Goal: Task Accomplishment & Management: Manage account settings

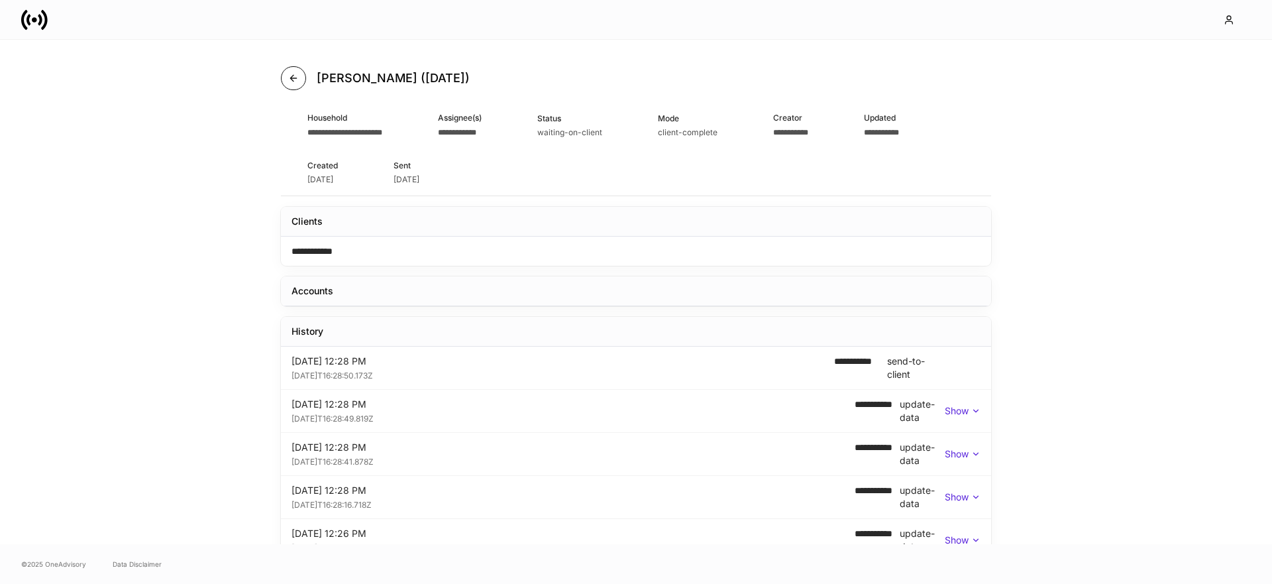
click at [304, 83] on button "button" at bounding box center [293, 78] width 25 height 24
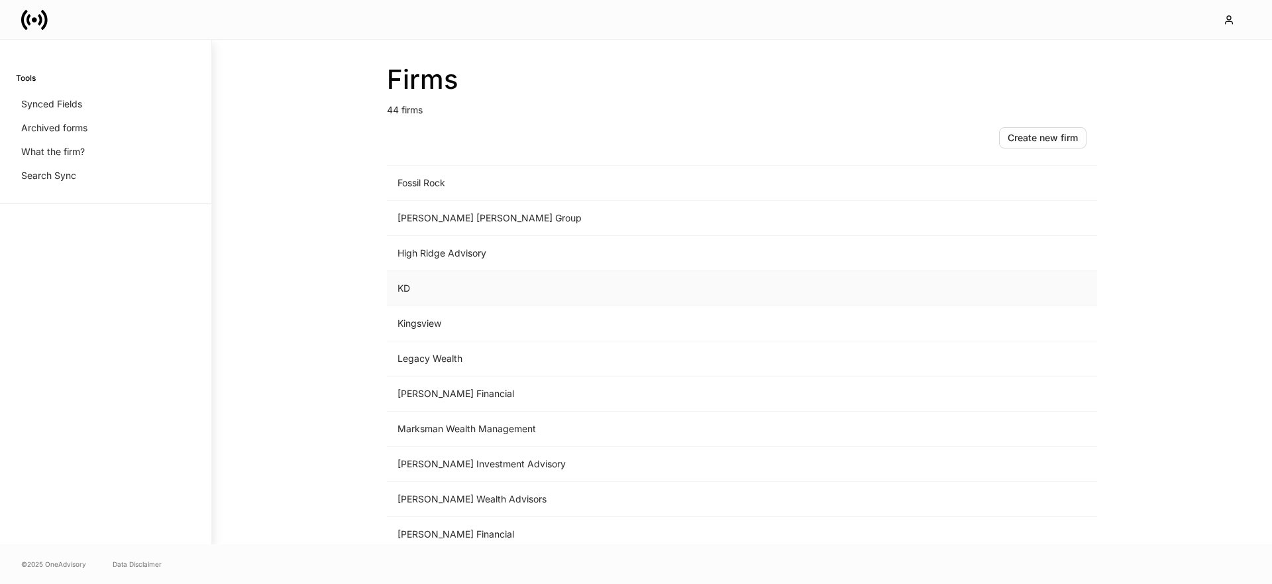
scroll to position [934, 0]
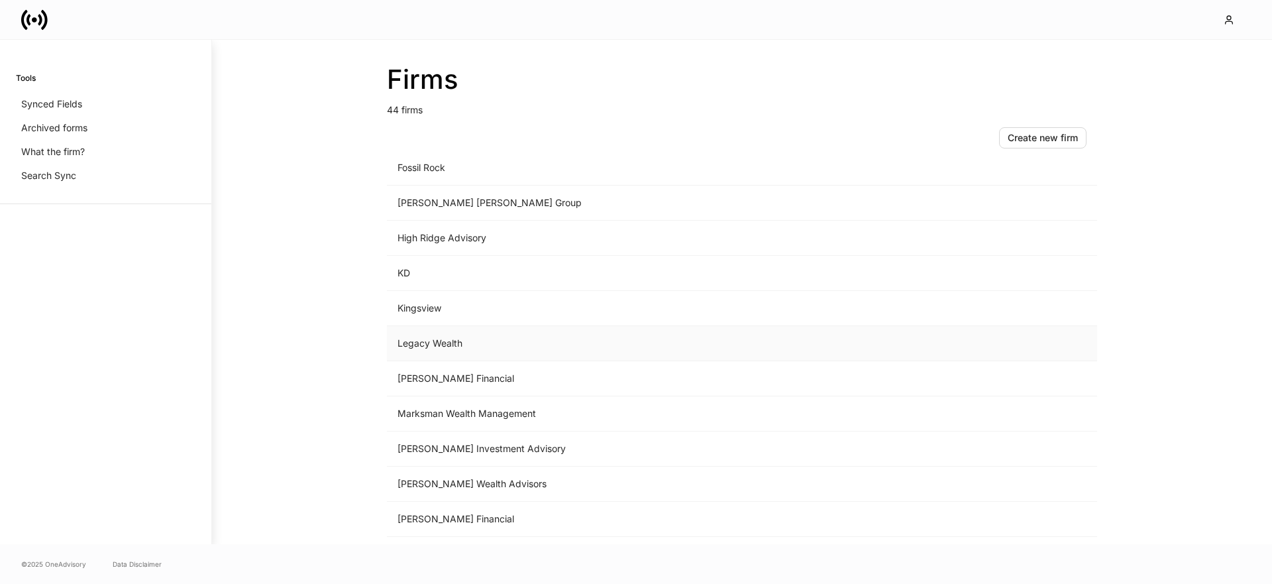
click at [451, 338] on td "Legacy Wealth" at bounding box center [632, 343] width 490 height 35
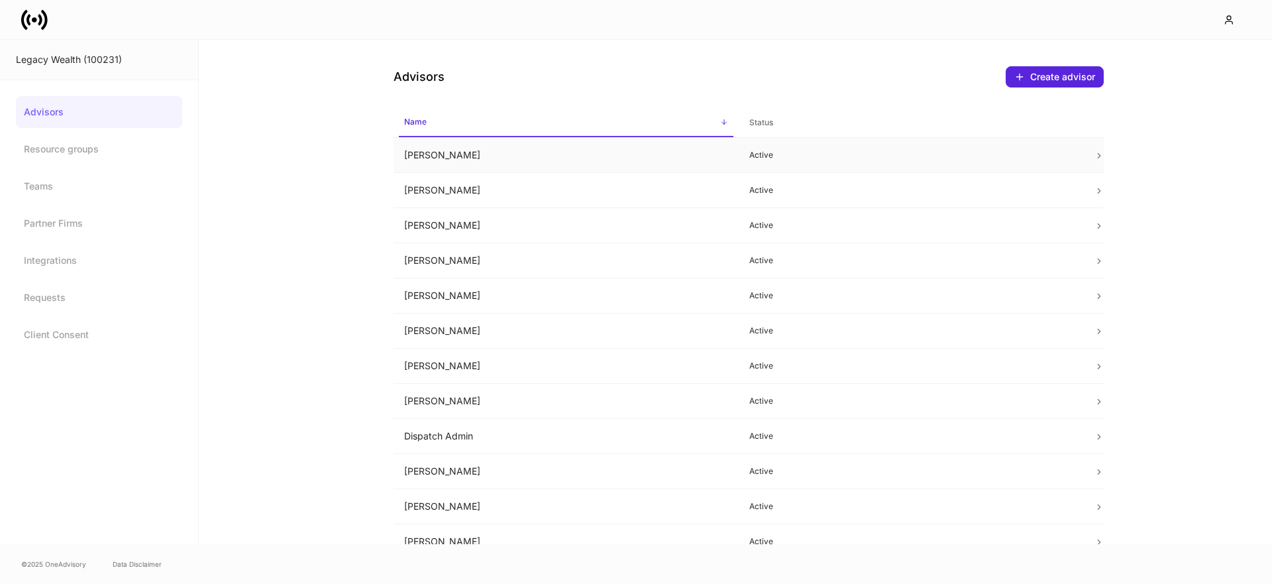
click at [480, 161] on td "[PERSON_NAME]" at bounding box center [565, 155] width 345 height 35
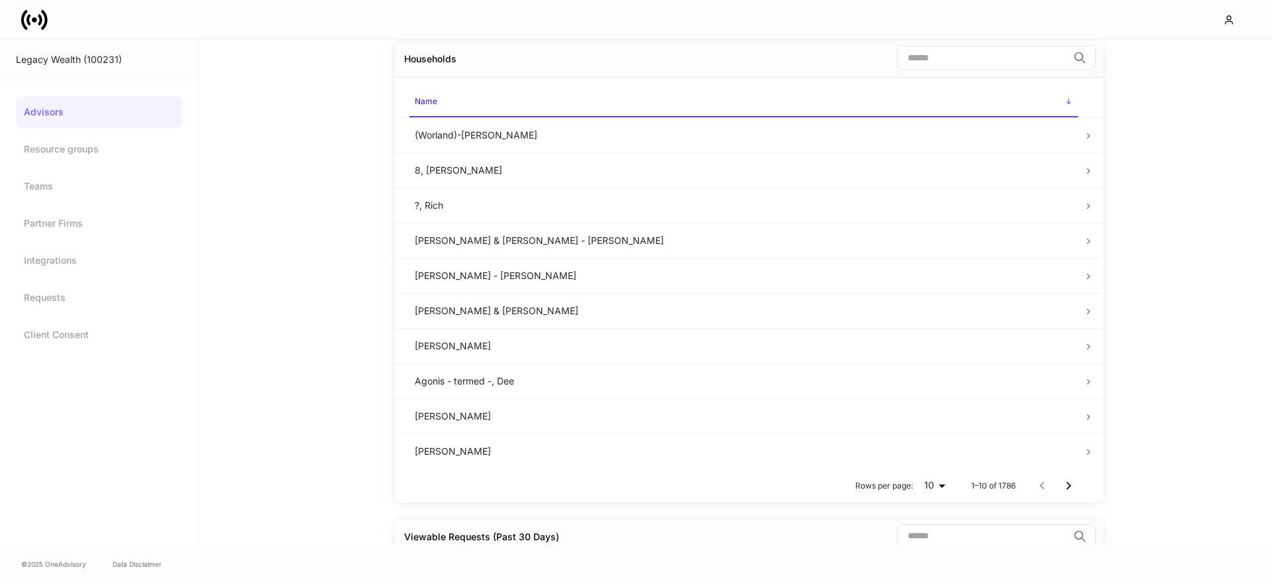
scroll to position [800, 0]
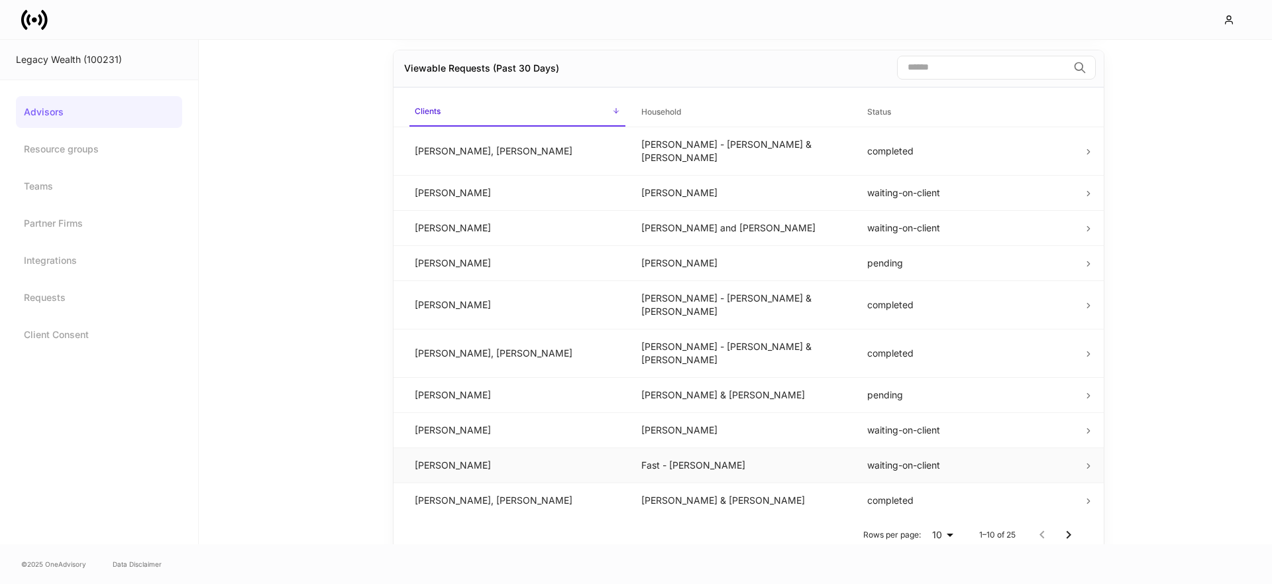
click at [578, 447] on td "David Ackley" at bounding box center [517, 464] width 227 height 35
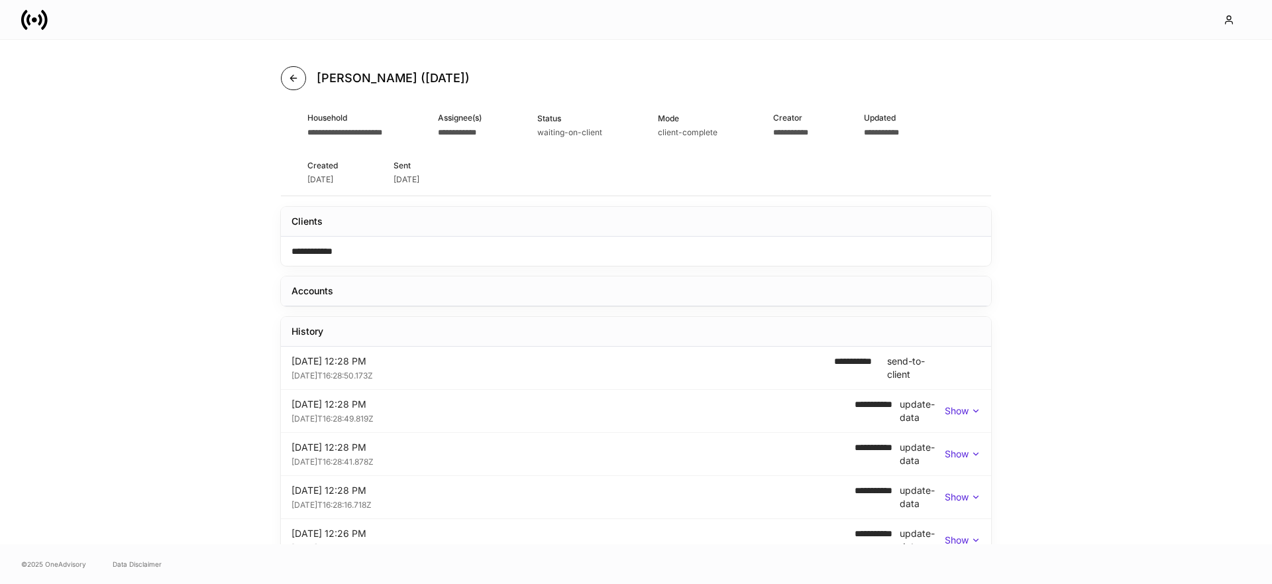
click at [288, 80] on icon "button" at bounding box center [293, 78] width 11 height 11
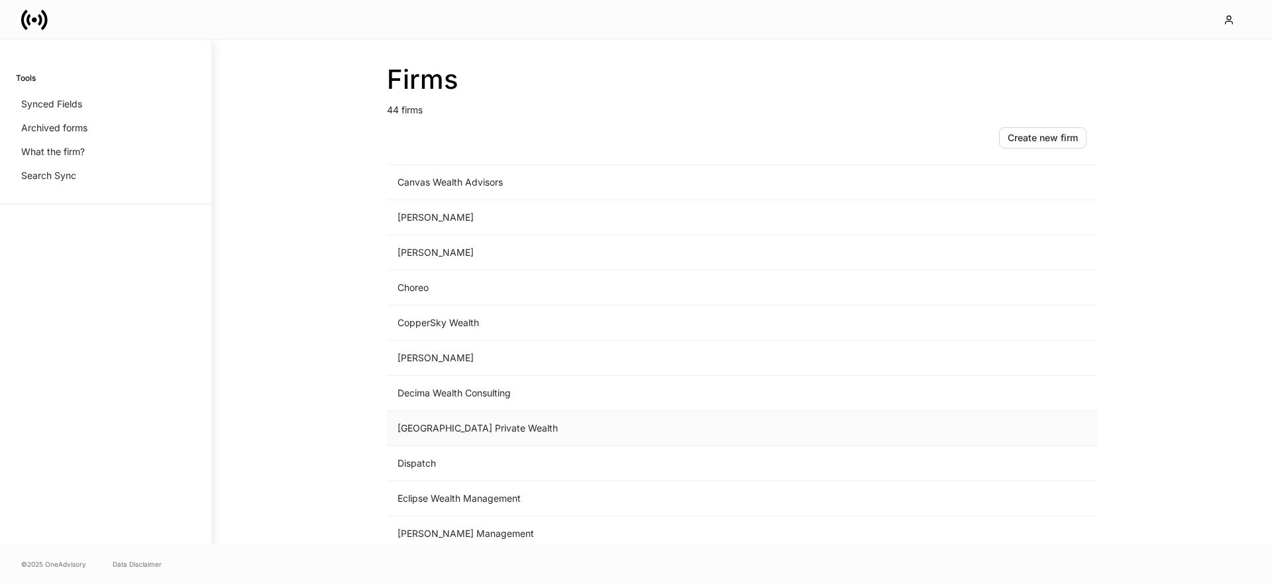
scroll to position [415, 0]
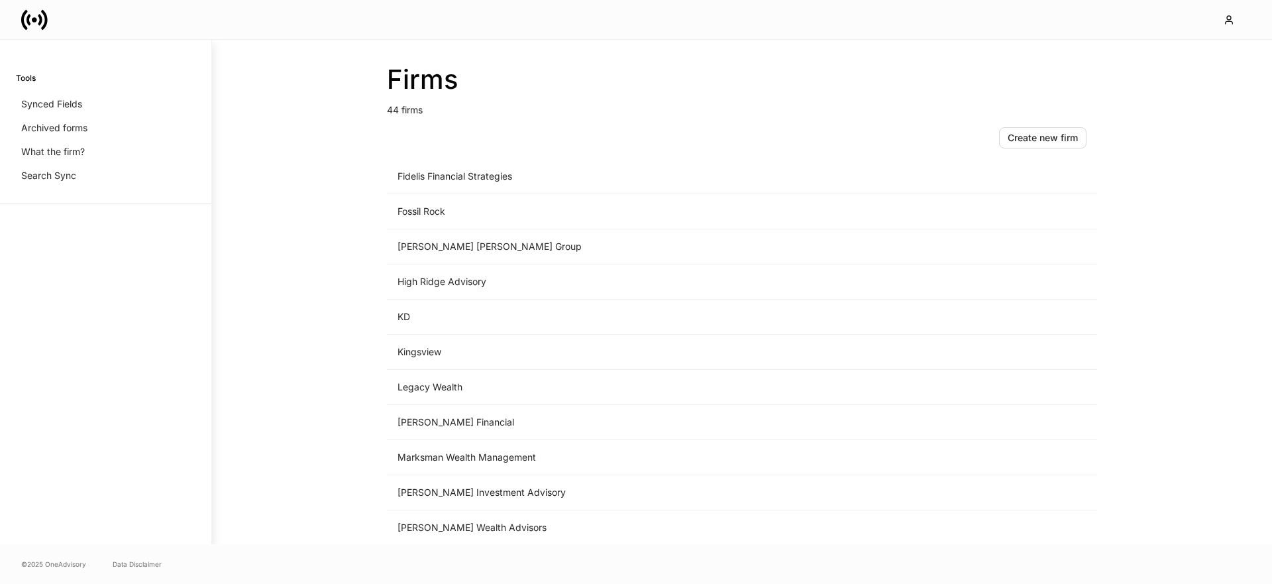
scroll to position [929, 0]
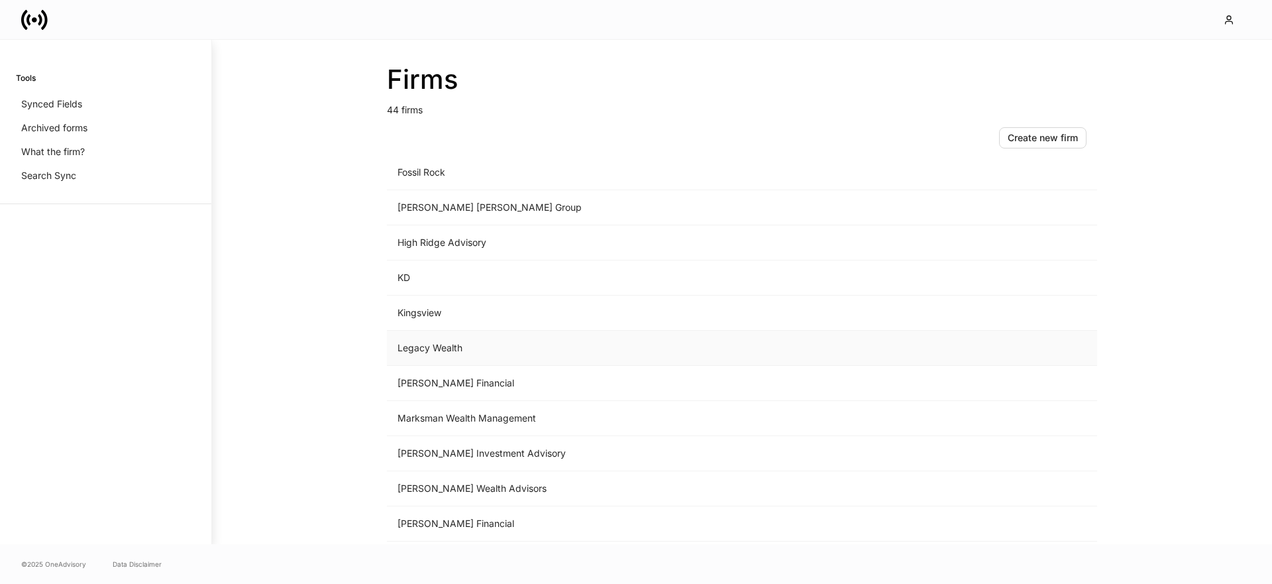
click at [430, 346] on td "Legacy Wealth" at bounding box center [632, 348] width 490 height 35
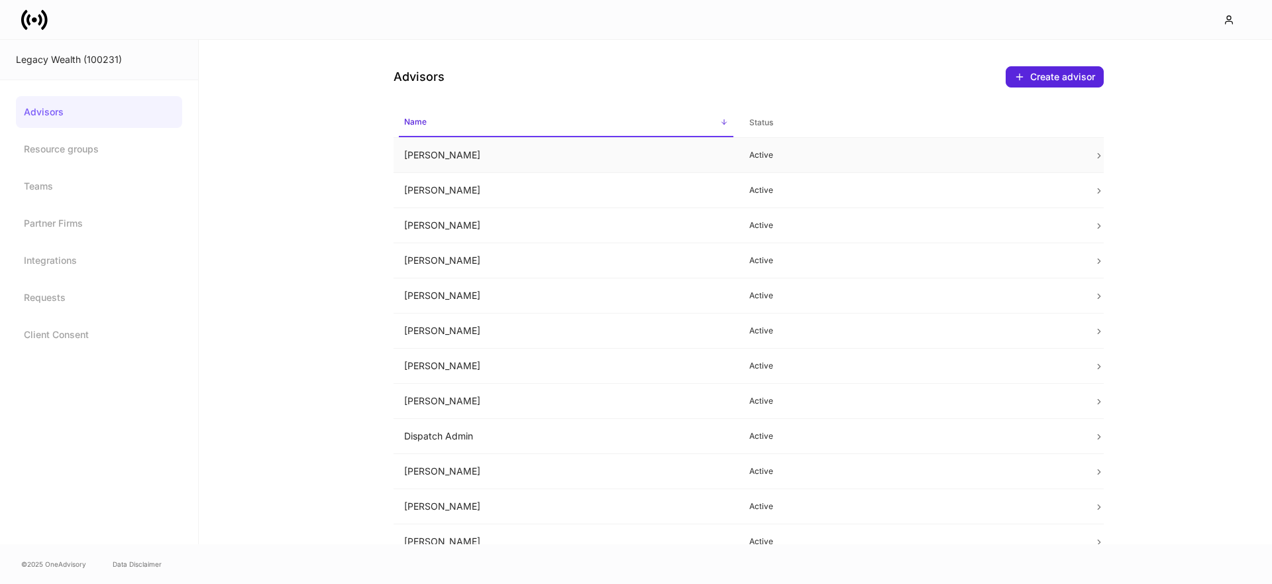
click at [460, 166] on td "Andrea Ross" at bounding box center [565, 155] width 345 height 35
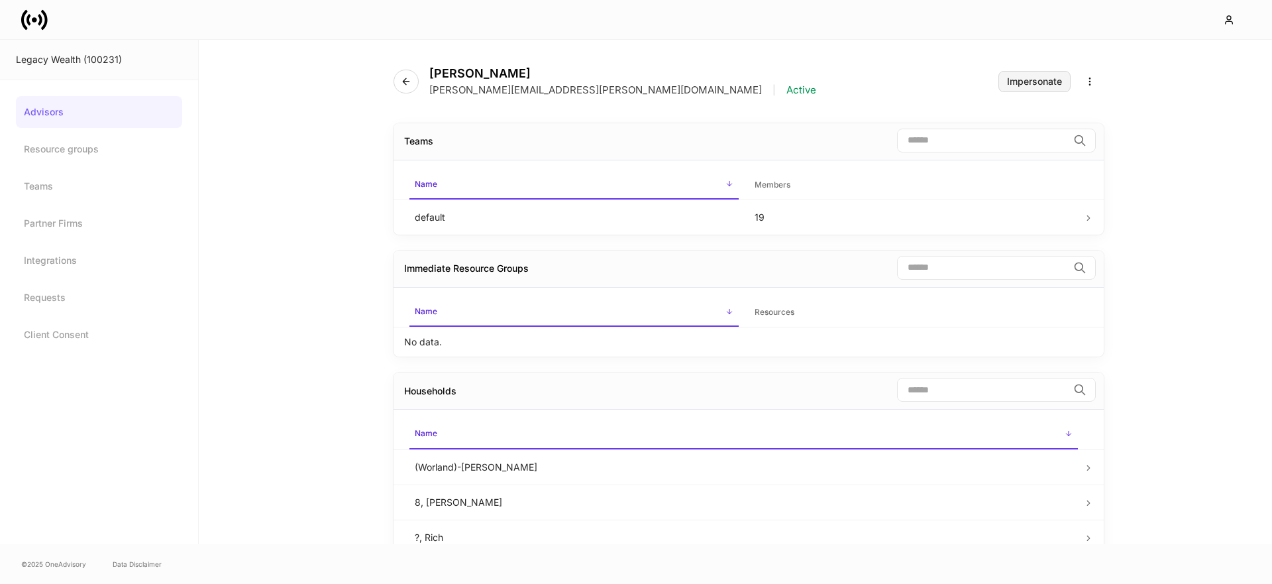
click at [1039, 82] on div "Impersonate" at bounding box center [1034, 81] width 55 height 9
click at [401, 79] on icon "button" at bounding box center [406, 81] width 11 height 11
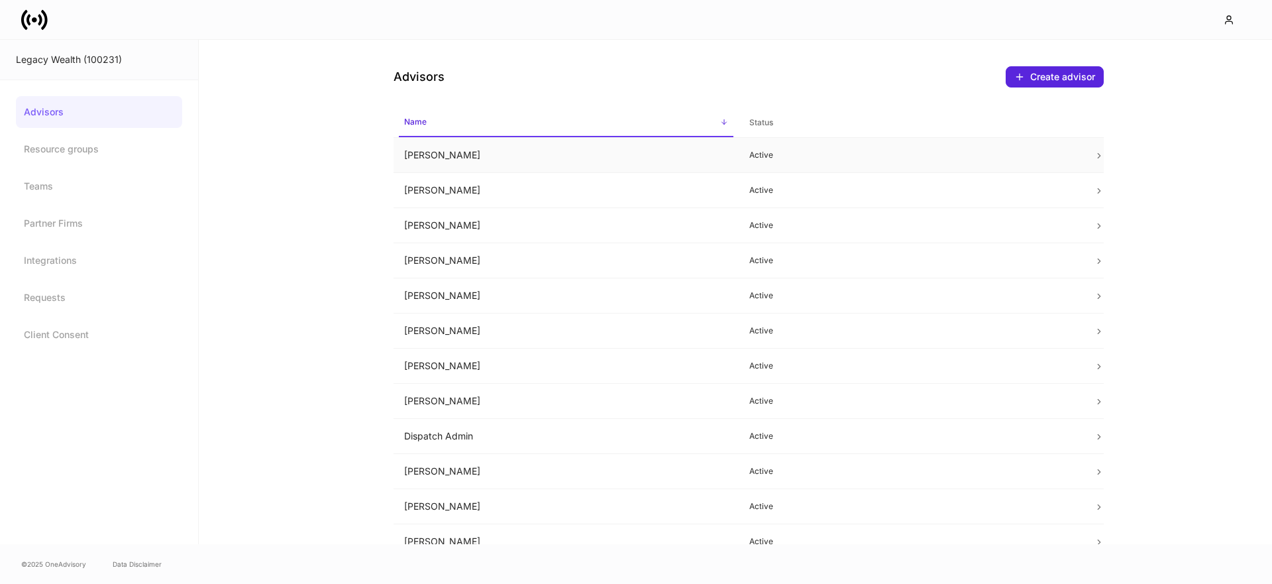
click at [430, 162] on td "Andrea Ross" at bounding box center [565, 155] width 345 height 35
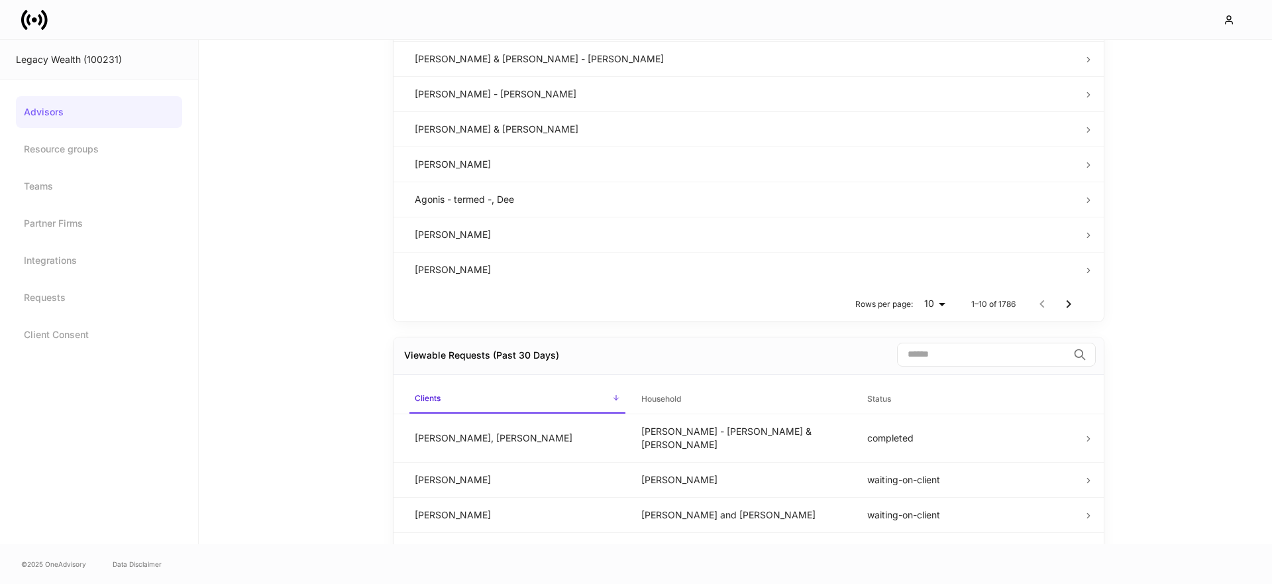
scroll to position [800, 0]
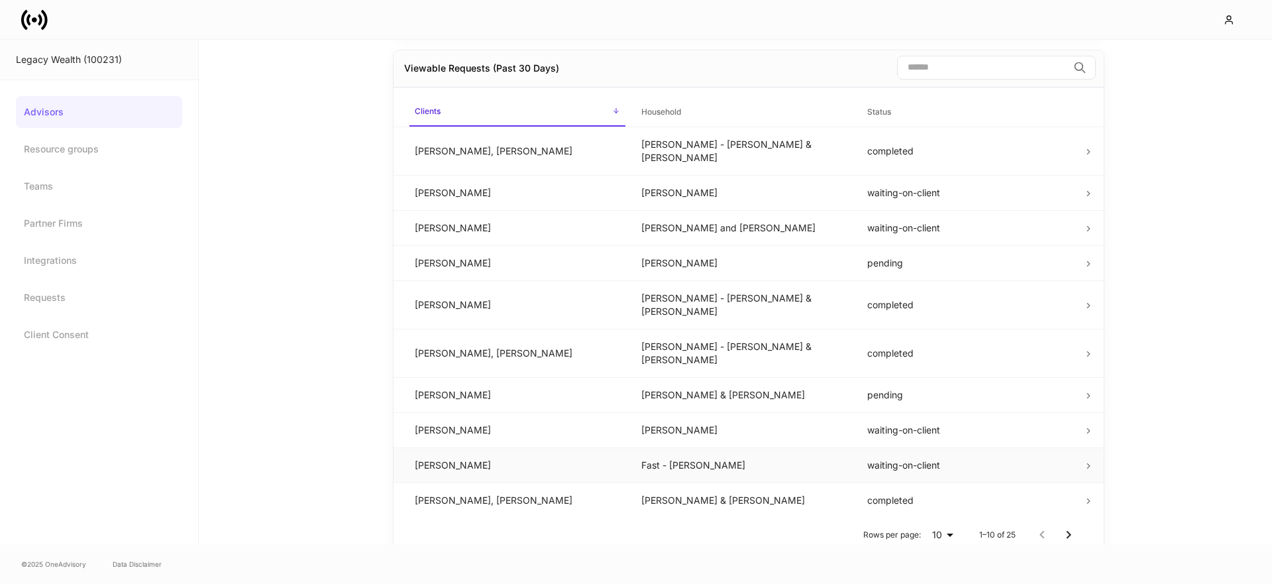
click at [515, 447] on td "David Ackley" at bounding box center [517, 464] width 227 height 35
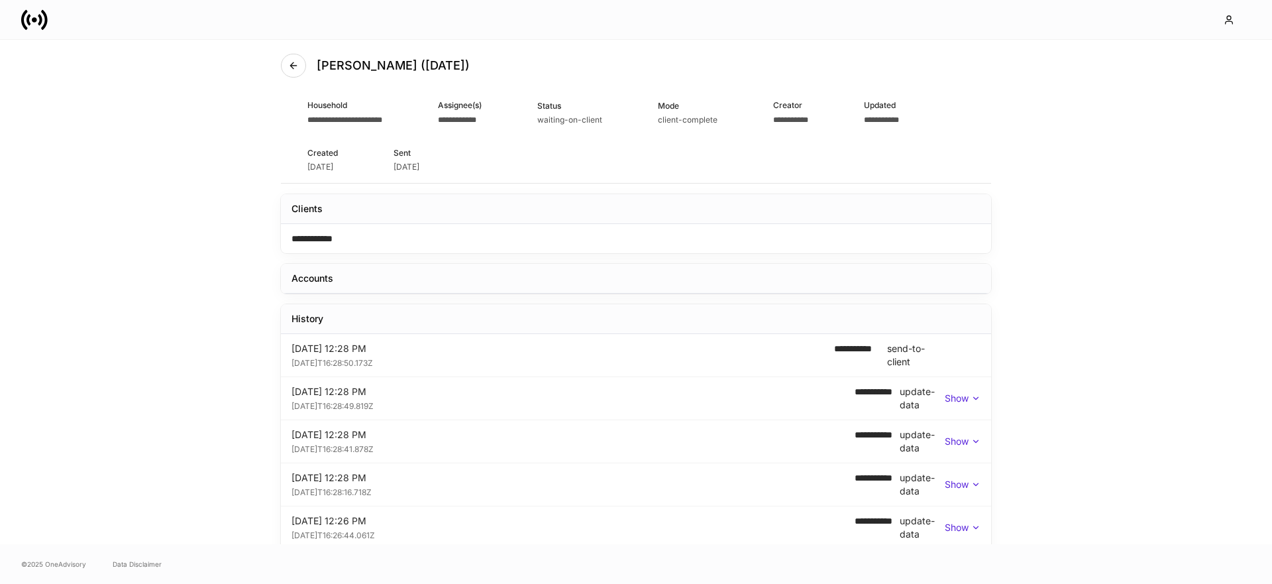
scroll to position [12, 0]
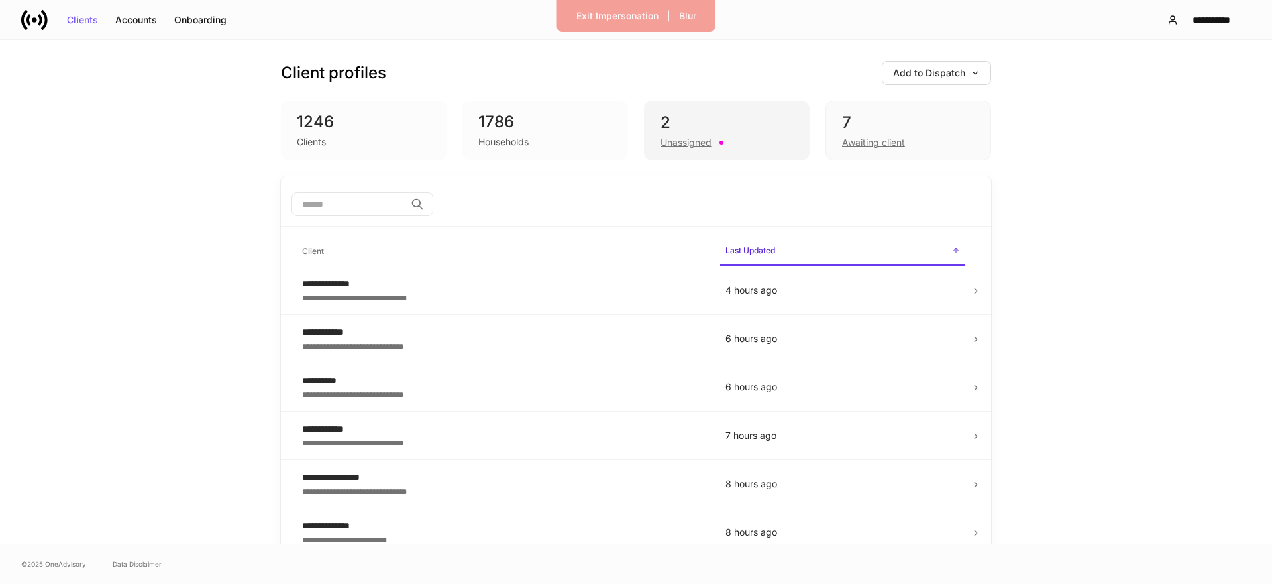
click at [735, 138] on div "Unassigned" at bounding box center [726, 141] width 132 height 16
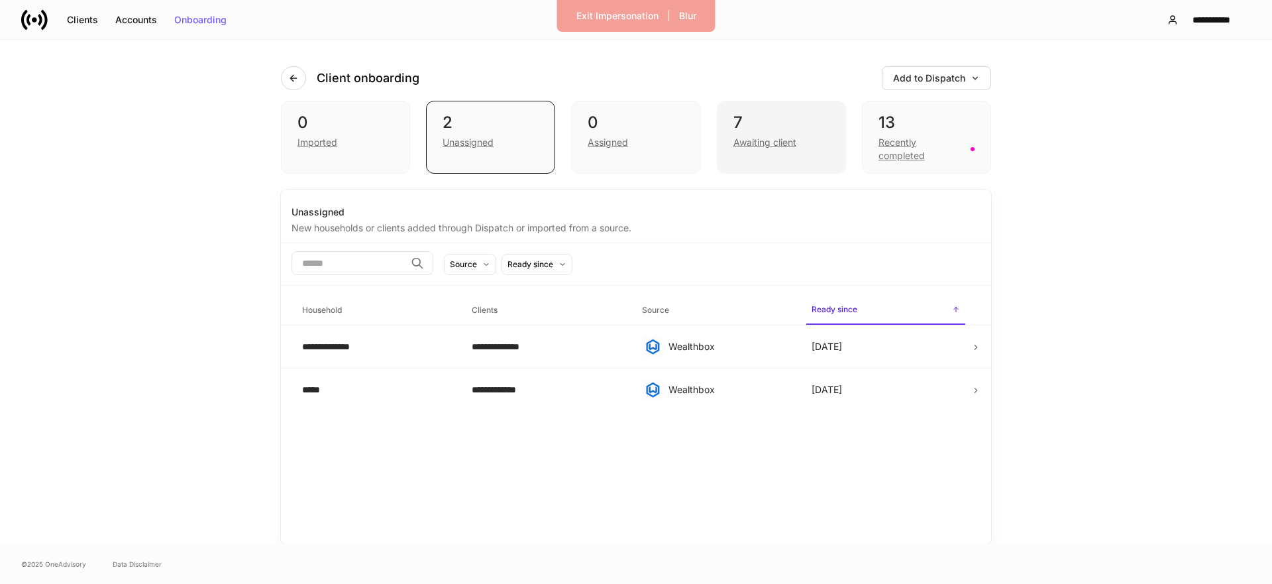
click at [759, 140] on div "Awaiting client" at bounding box center [764, 142] width 63 height 13
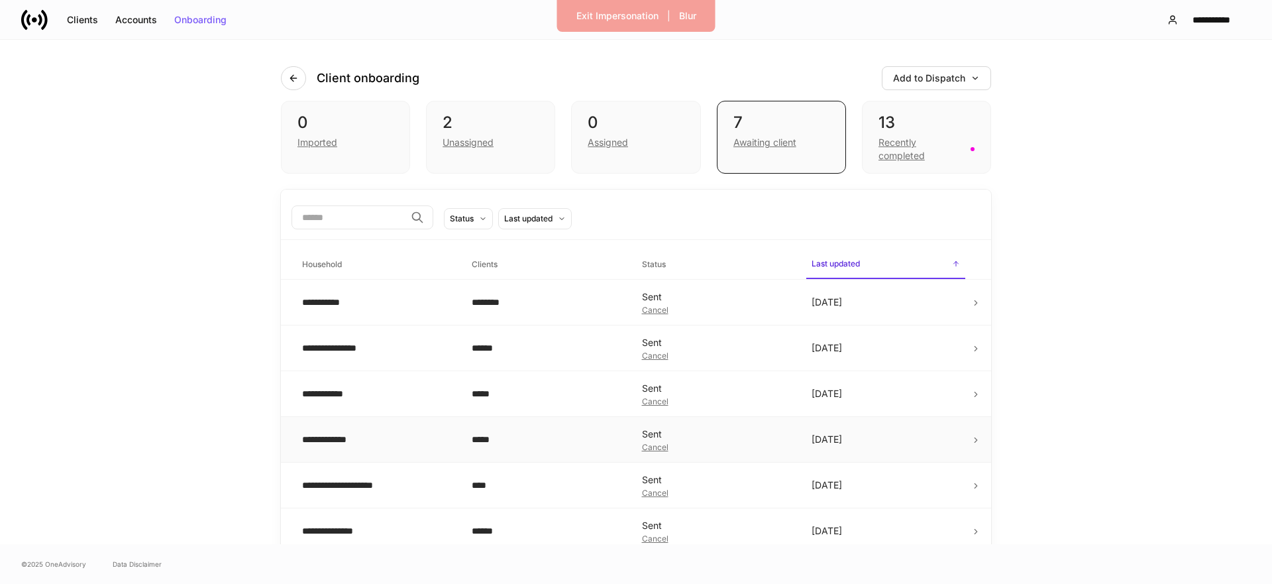
click at [456, 447] on td "**********" at bounding box center [376, 440] width 170 height 46
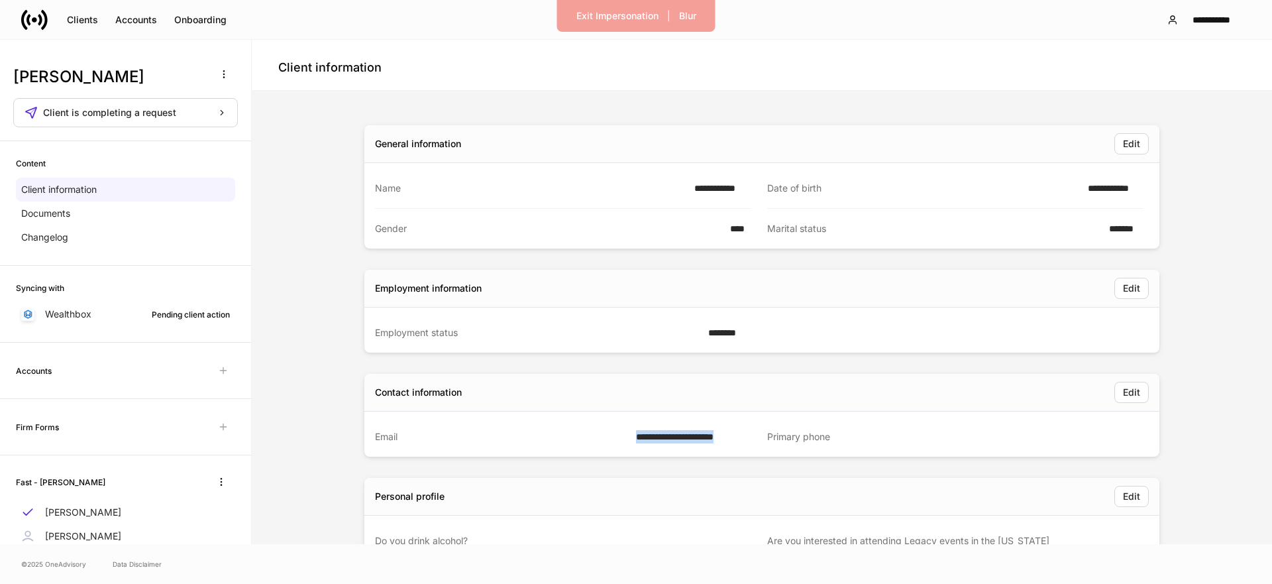
drag, startPoint x: 752, startPoint y: 438, endPoint x: 633, endPoint y: 440, distance: 119.3
click at [633, 440] on div "**********" at bounding box center [751, 437] width 784 height 40
copy div "**********"
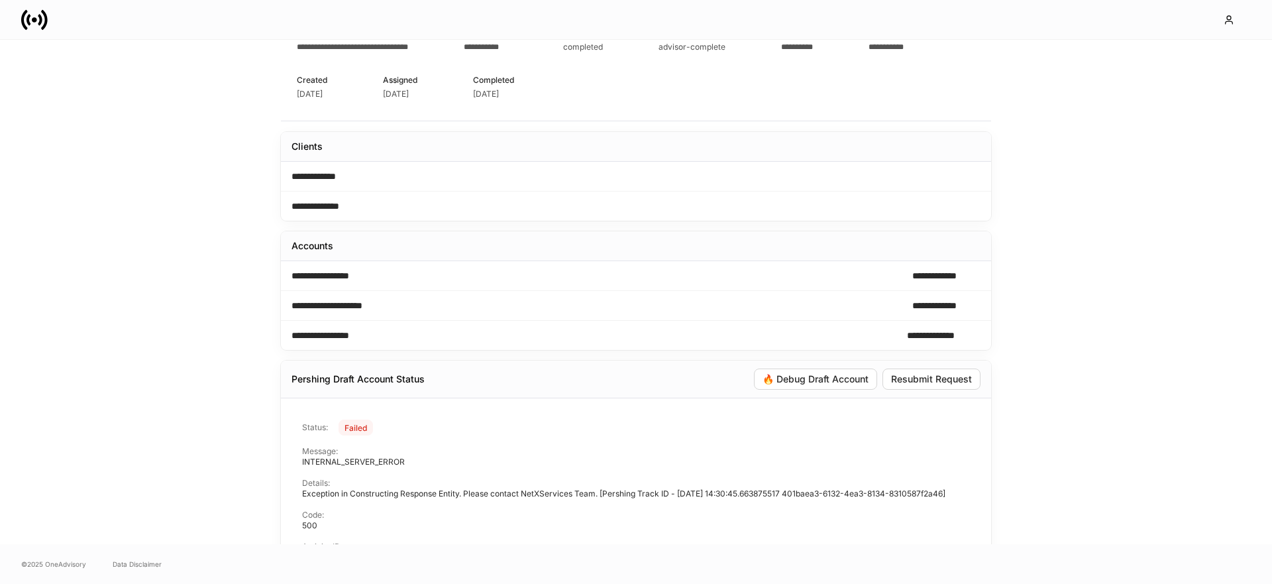
scroll to position [138, 0]
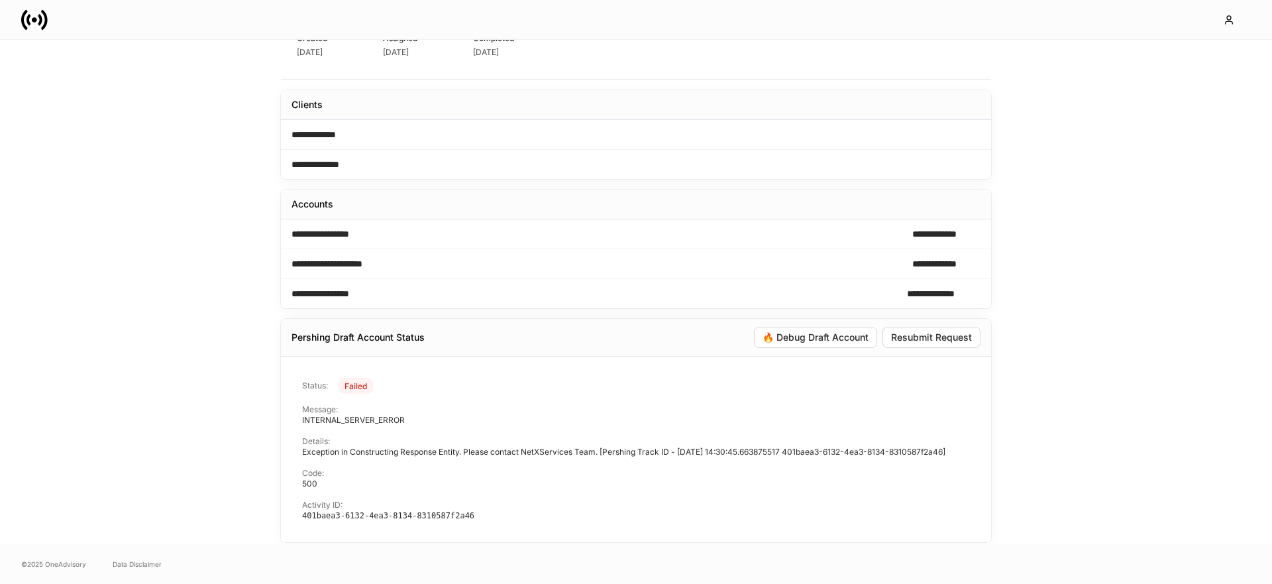
click at [1131, 144] on div "**********" at bounding box center [636, 292] width 1272 height 504
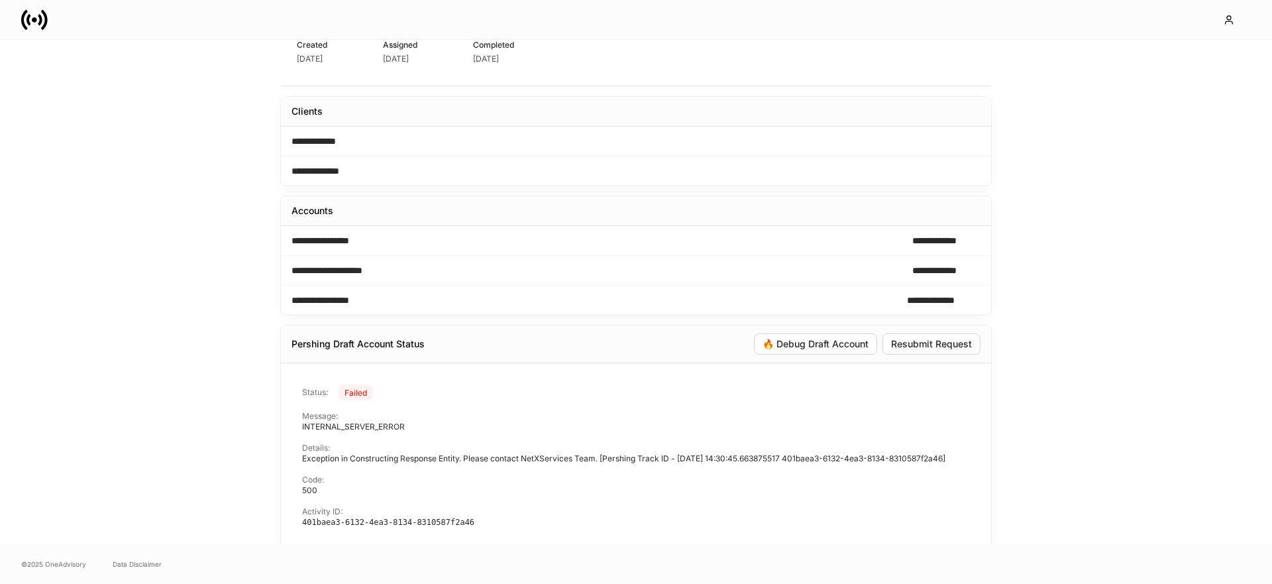
scroll to position [134, 0]
click at [948, 336] on div "Resubmit Request" at bounding box center [931, 340] width 81 height 9
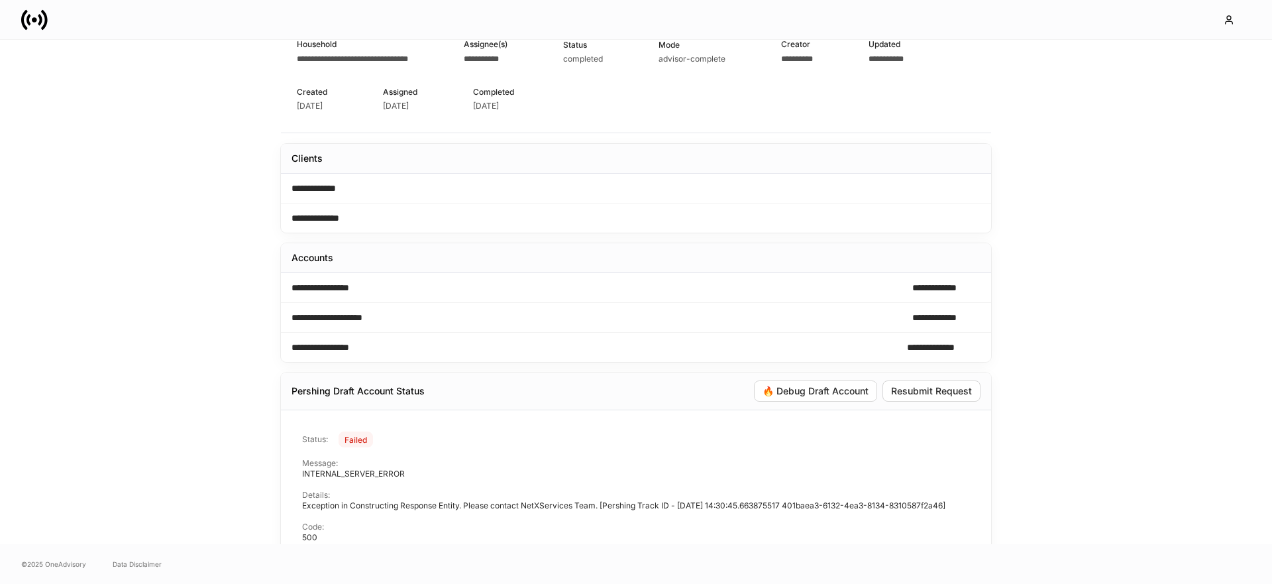
scroll to position [0, 0]
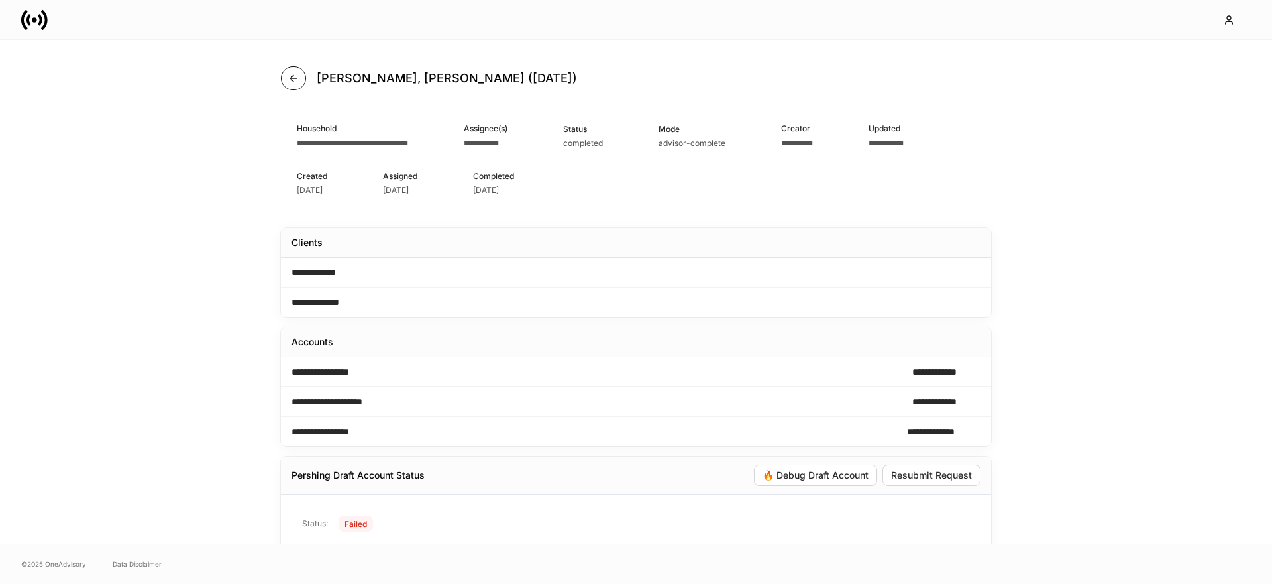
click at [299, 78] on button "button" at bounding box center [293, 78] width 25 height 24
click at [292, 74] on icon "button" at bounding box center [293, 78] width 11 height 11
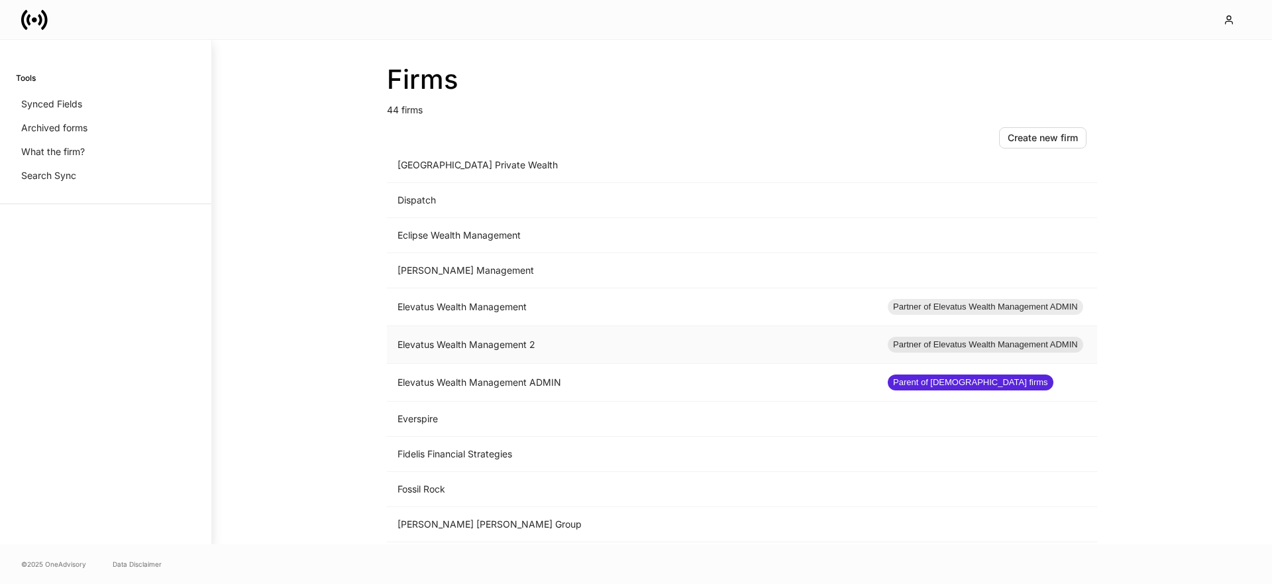
scroll to position [667, 0]
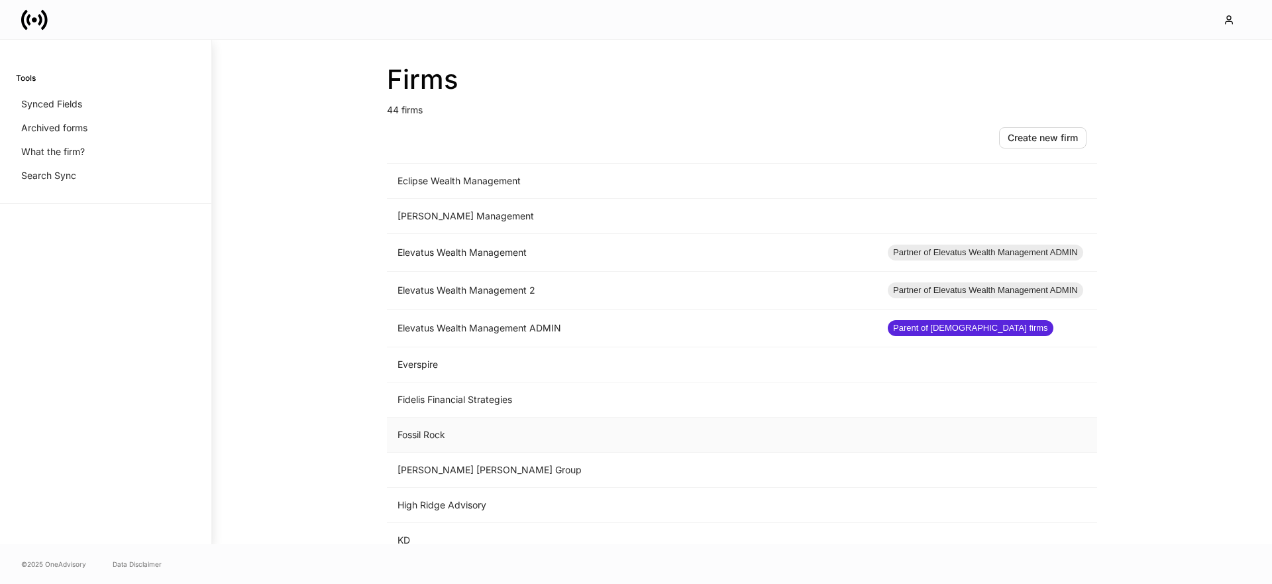
click at [432, 438] on td "Fossil Rock" at bounding box center [632, 434] width 490 height 35
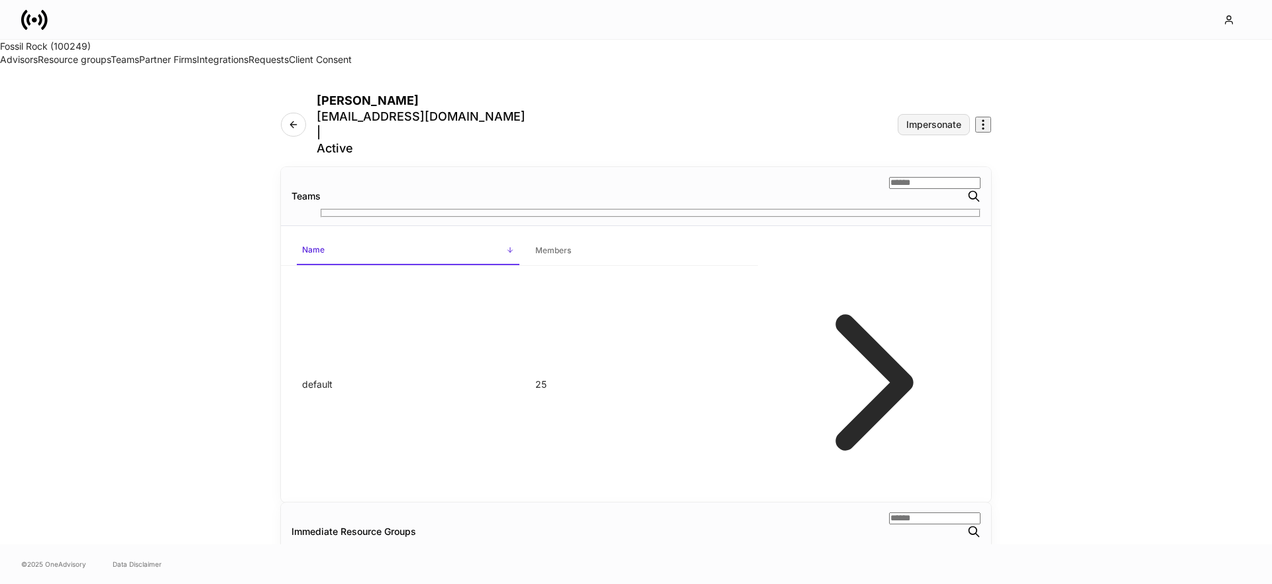
click at [961, 120] on div "Impersonate" at bounding box center [933, 124] width 55 height 9
click at [26, 65] on link "Advisors" at bounding box center [19, 59] width 38 height 11
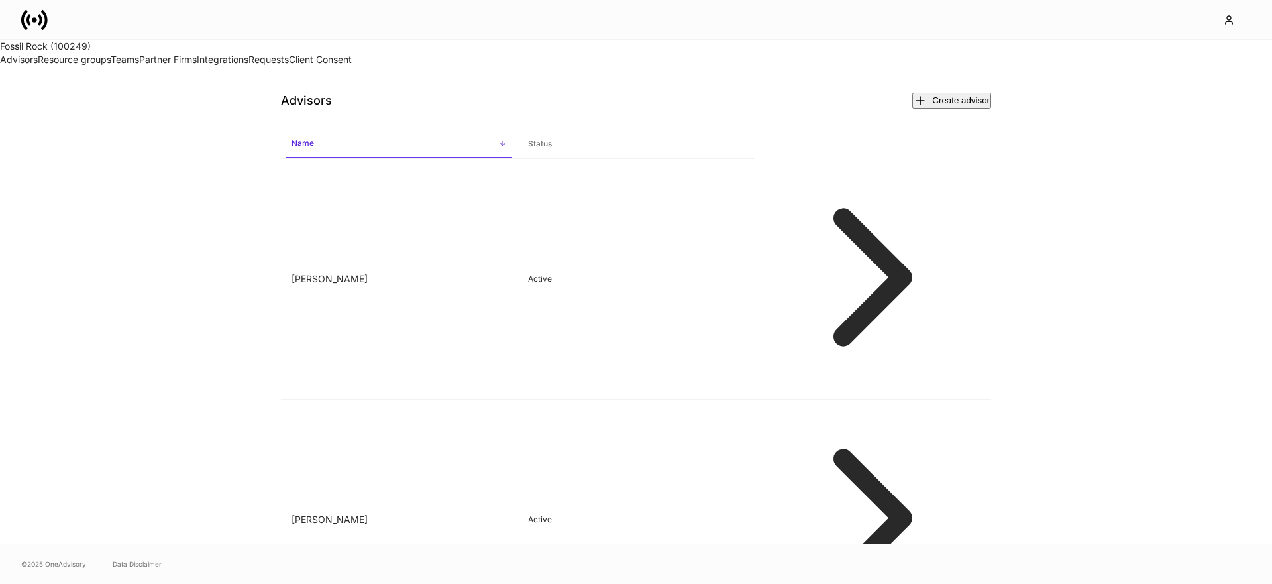
scroll to position [478, 0]
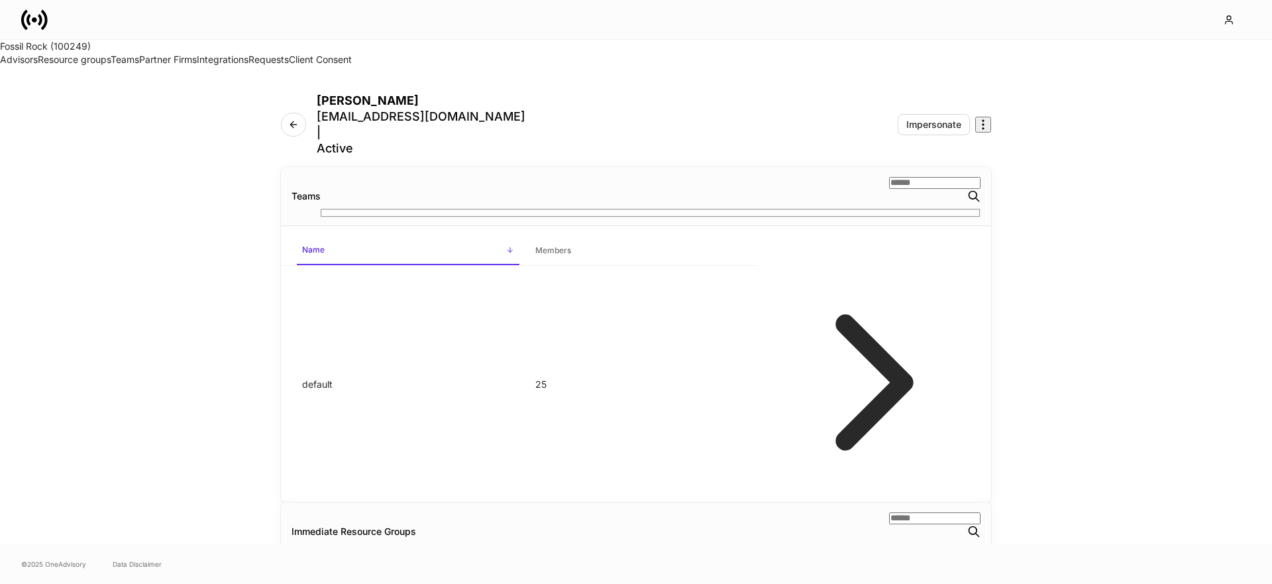
scroll to position [731, 0]
type input "******"
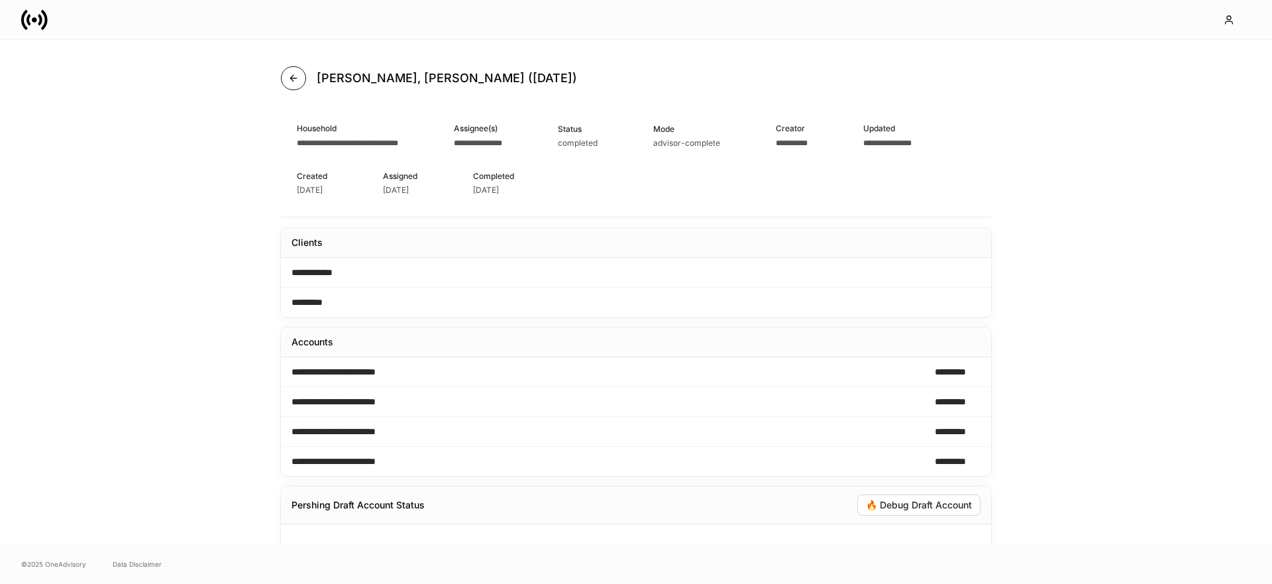
click at [296, 74] on icon "button" at bounding box center [293, 78] width 11 height 11
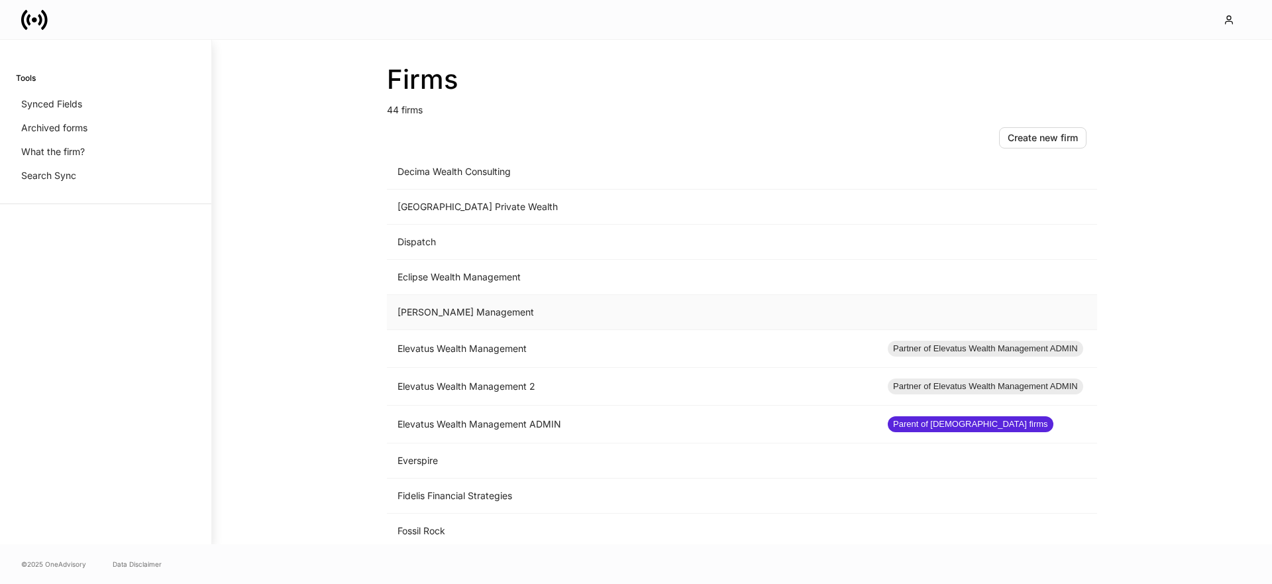
scroll to position [597, 0]
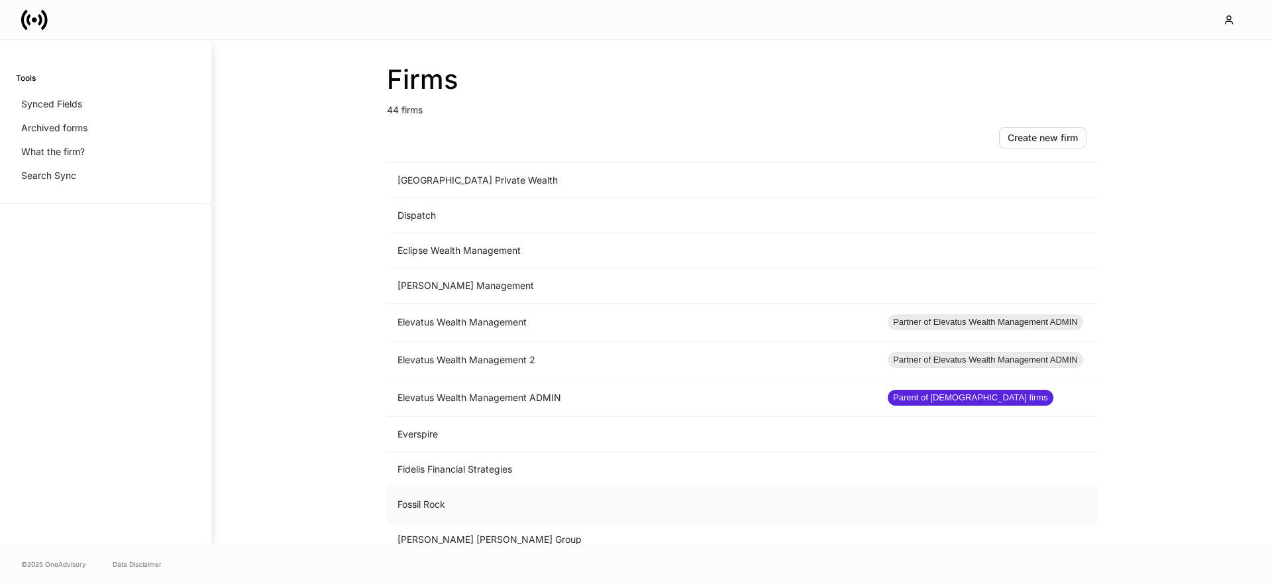
click at [439, 505] on td "Fossil Rock" at bounding box center [632, 504] width 490 height 35
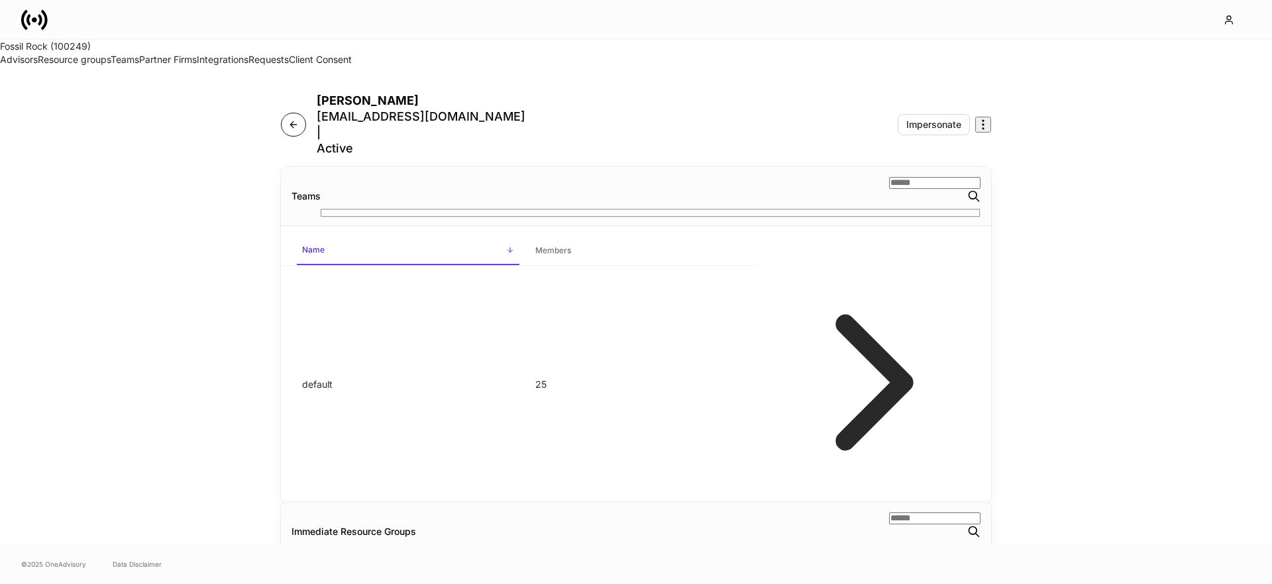
click at [299, 119] on icon "button" at bounding box center [293, 124] width 11 height 11
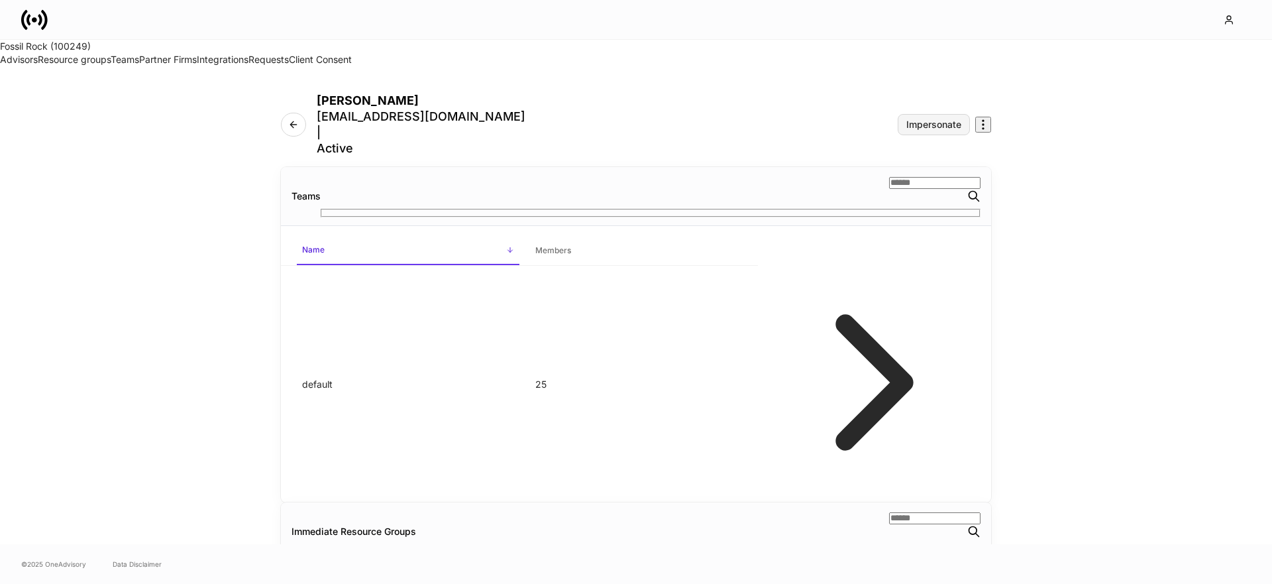
click at [961, 120] on div "Impersonate" at bounding box center [933, 124] width 55 height 9
